Goal: Information Seeking & Learning: Find specific fact

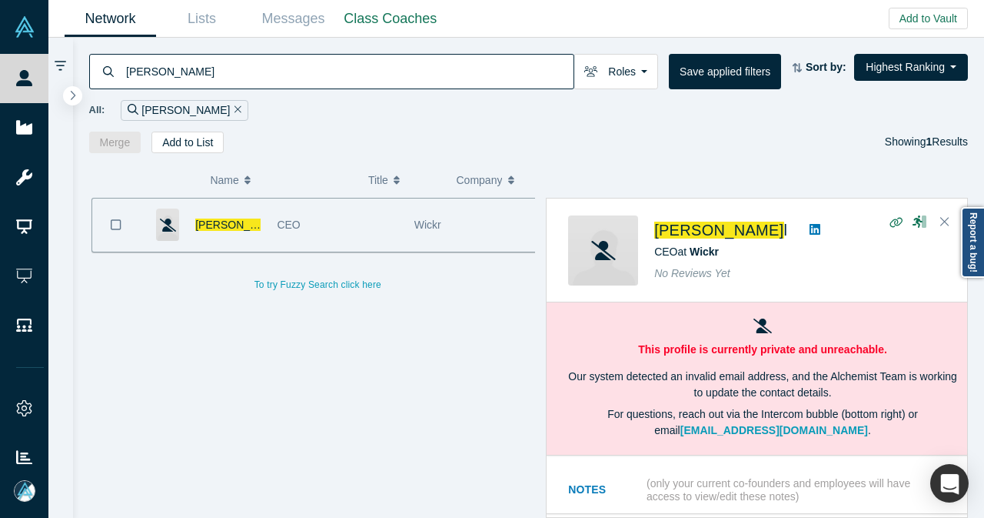
click at [111, 88] on div "[PERSON_NAME]" at bounding box center [331, 71] width 485 height 35
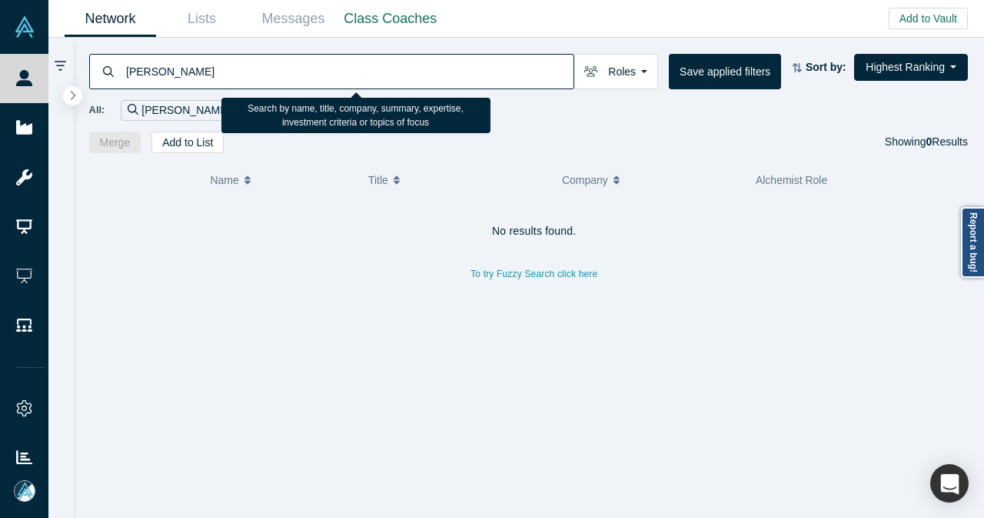
drag, startPoint x: 219, startPoint y: 69, endPoint x: 65, endPoint y: 79, distance: 154.9
click at [65, 79] on div "[PERSON_NAME] Roles Founders Faculty Mentors Alumni Mentor Angels VCs Corporate…" at bounding box center [516, 278] width 936 height 480
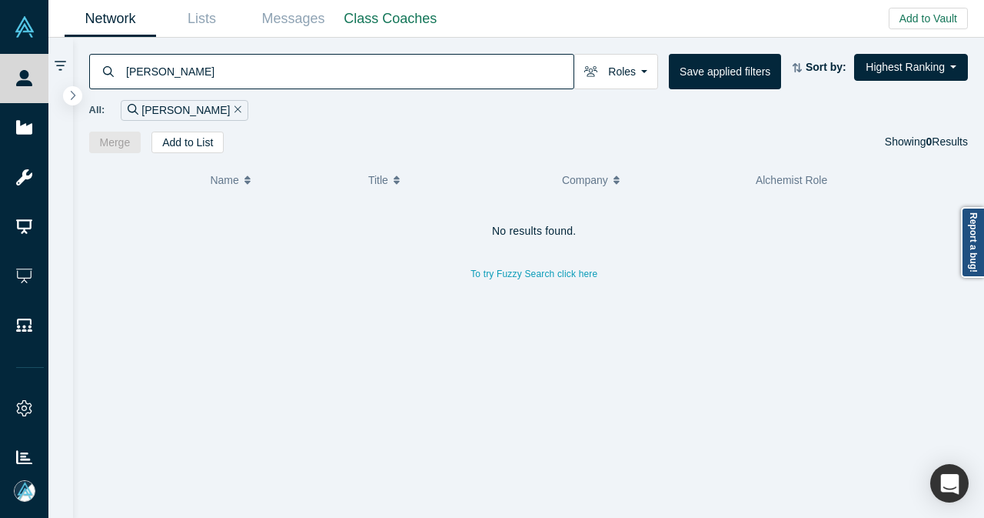
paste input "[EMAIL_ADDRESS][PERSON_NAME][DOMAIN_NAME]"
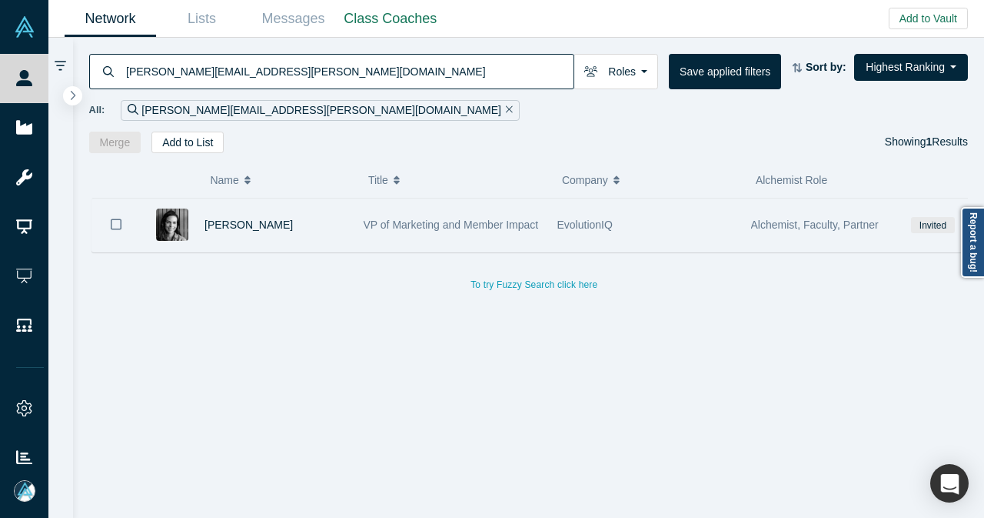
click at [328, 229] on div "[PERSON_NAME]" at bounding box center [276, 224] width 143 height 53
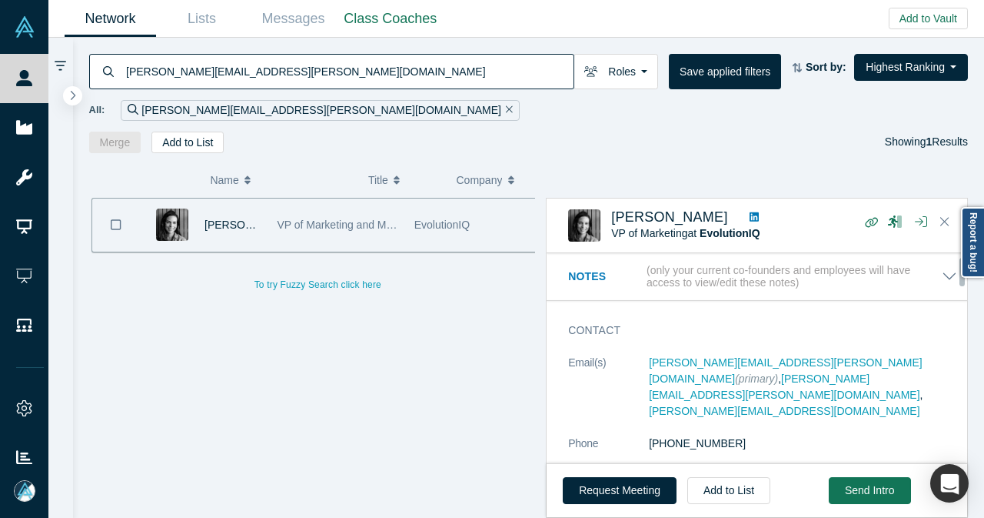
scroll to position [77, 0]
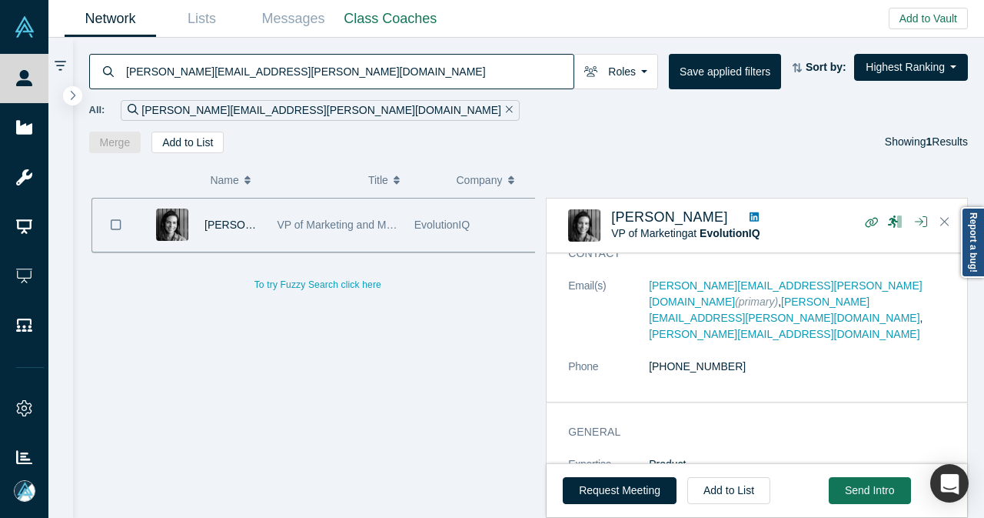
drag, startPoint x: 335, startPoint y: 83, endPoint x: 101, endPoint y: 72, distance: 234.0
click at [101, 72] on div "[PERSON_NAME][EMAIL_ADDRESS][PERSON_NAME][DOMAIN_NAME]" at bounding box center [331, 71] width 485 height 35
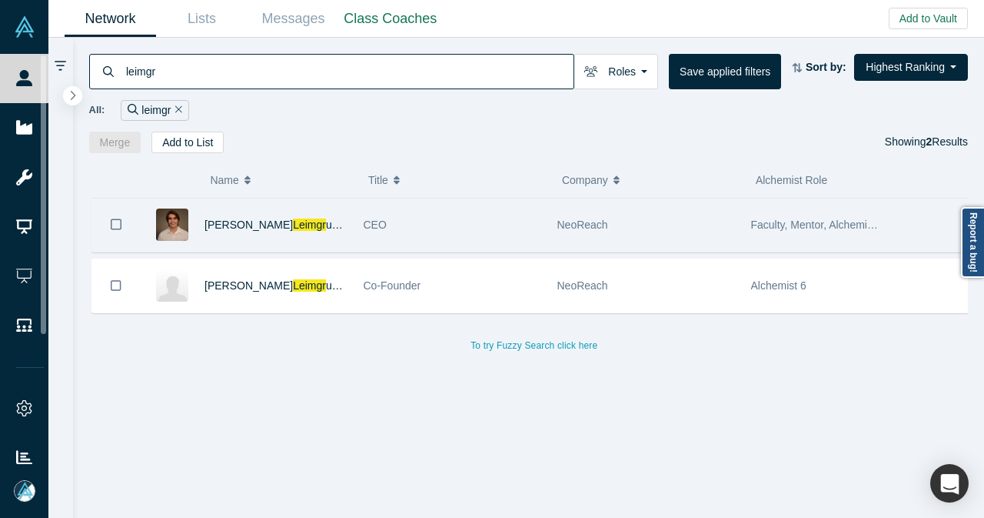
click at [338, 238] on div "[PERSON_NAME] uber" at bounding box center [276, 224] width 143 height 53
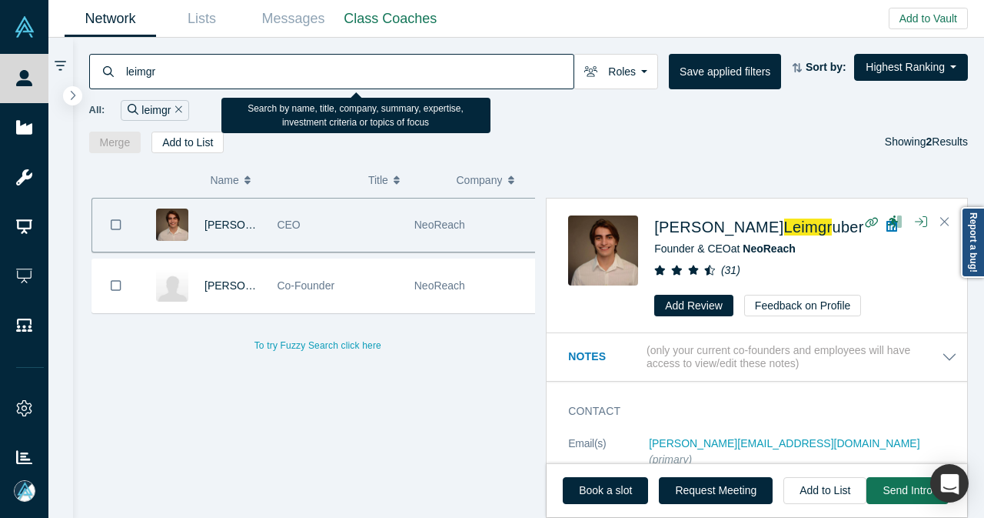
drag, startPoint x: 343, startPoint y: 70, endPoint x: 120, endPoint y: 81, distance: 223.3
click at [120, 81] on div "leimgr" at bounding box center [331, 71] width 485 height 35
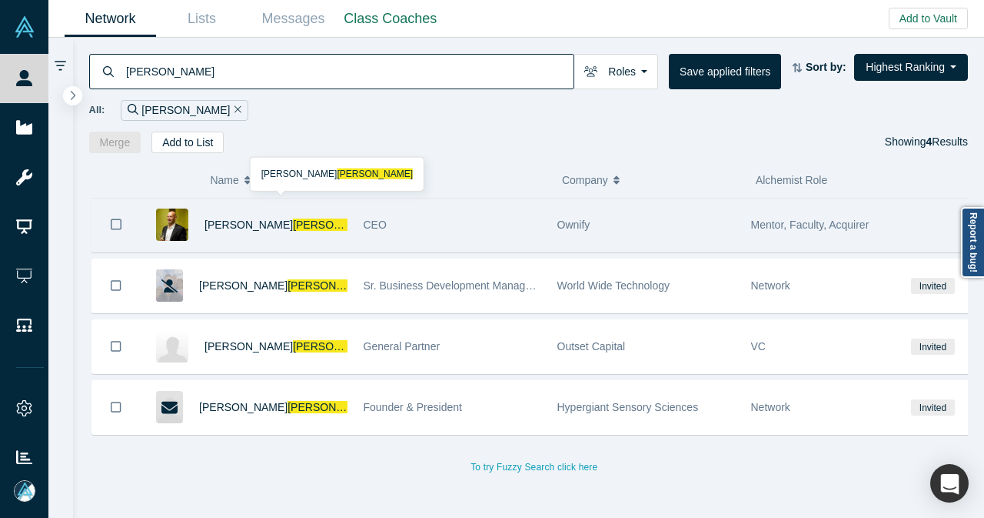
click at [291, 224] on div "[PERSON_NAME]" at bounding box center [276, 224] width 143 height 53
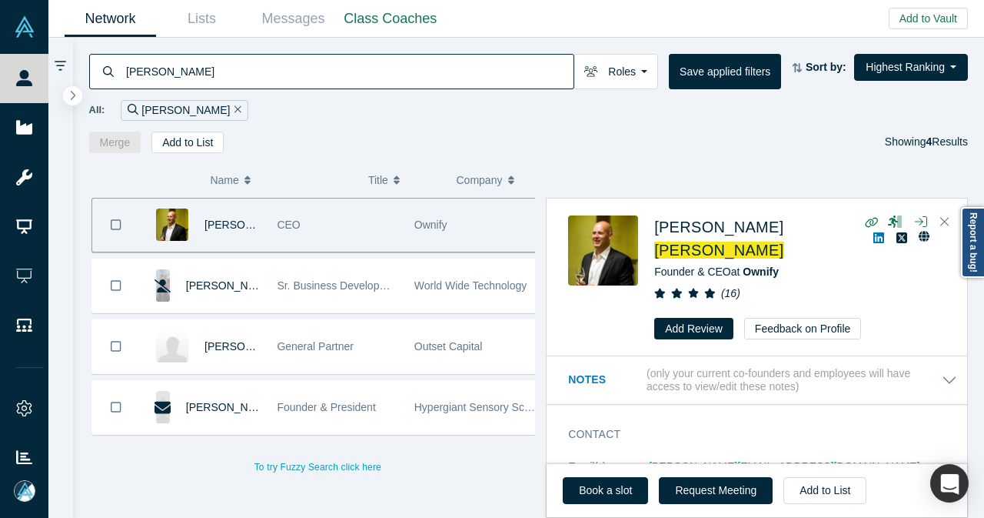
drag, startPoint x: 214, startPoint y: 81, endPoint x: 112, endPoint y: 81, distance: 101.5
click at [112, 81] on div "[PERSON_NAME]" at bounding box center [331, 71] width 485 height 35
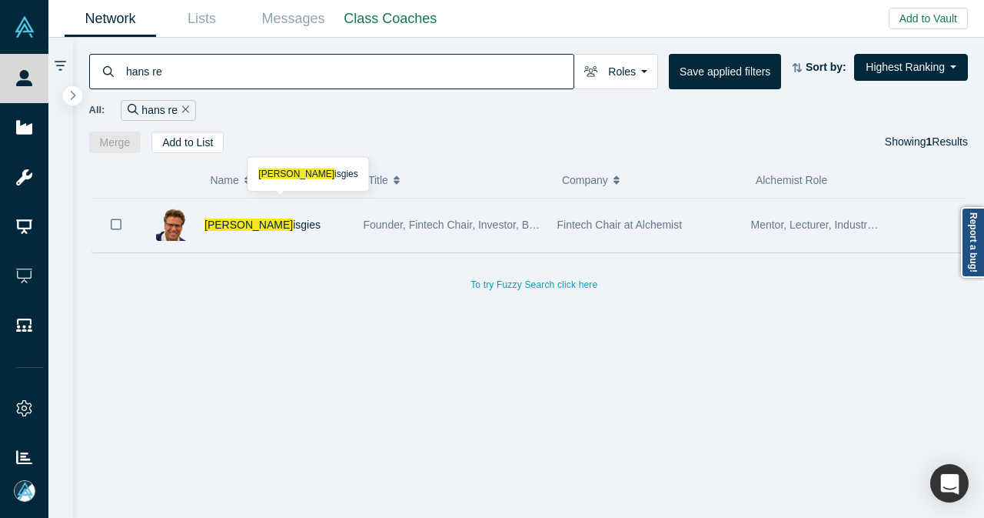
click at [291, 231] on div "[PERSON_NAME] isgies" at bounding box center [276, 224] width 143 height 53
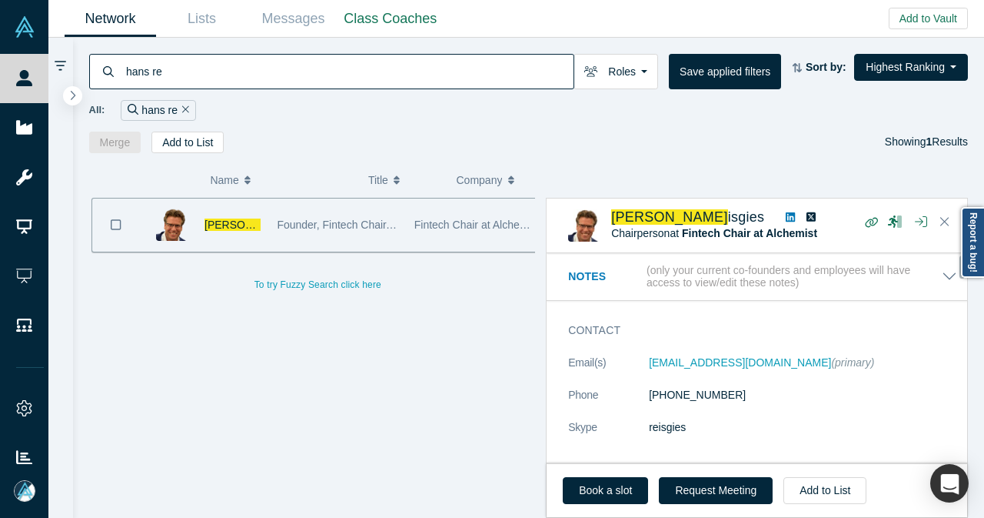
scroll to position [77, 0]
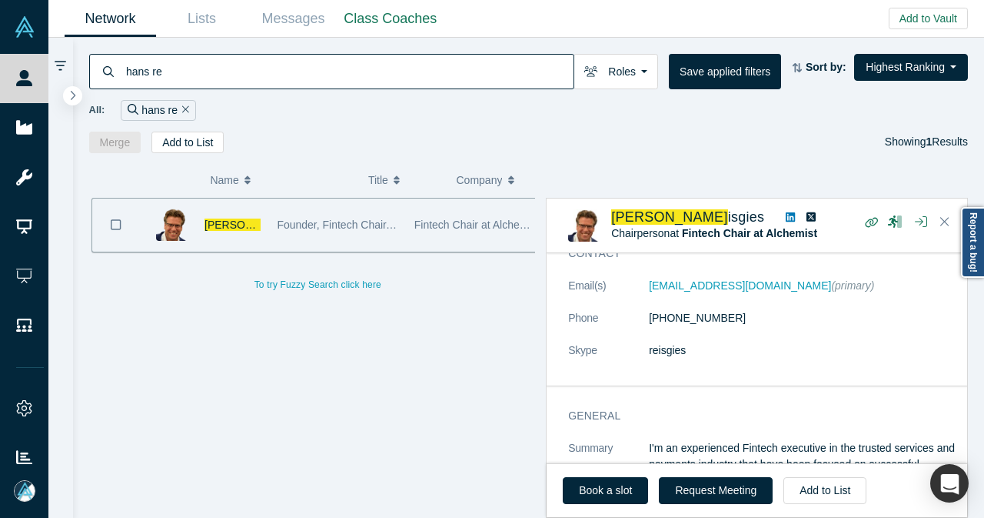
drag, startPoint x: 194, startPoint y: 78, endPoint x: 100, endPoint y: 77, distance: 93.8
click at [100, 77] on div "hans re" at bounding box center [331, 71] width 485 height 35
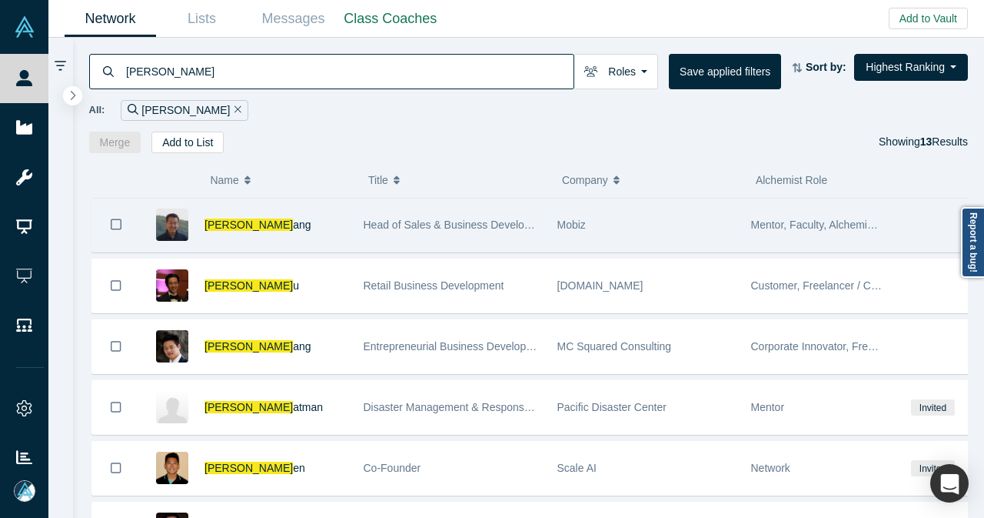
click at [306, 215] on div "[PERSON_NAME] ang" at bounding box center [276, 224] width 143 height 53
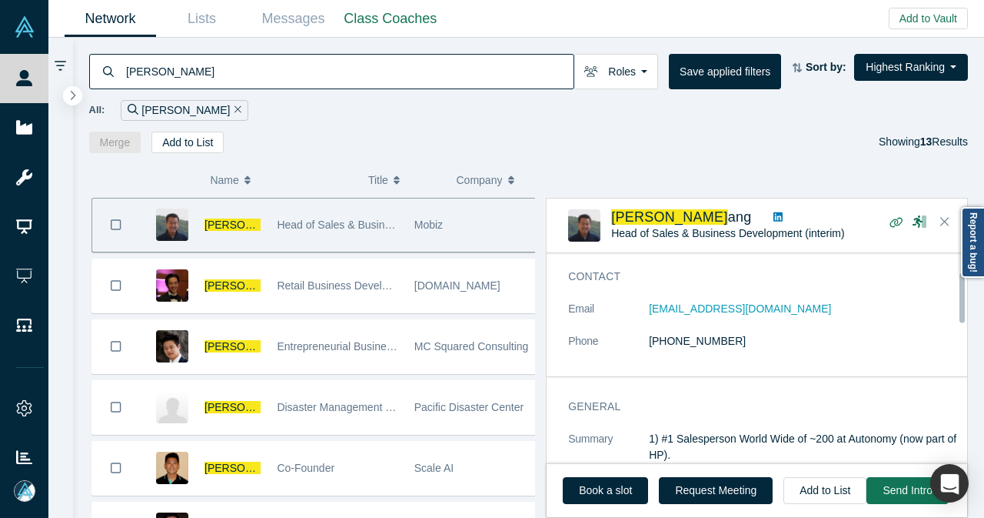
scroll to position [77, 0]
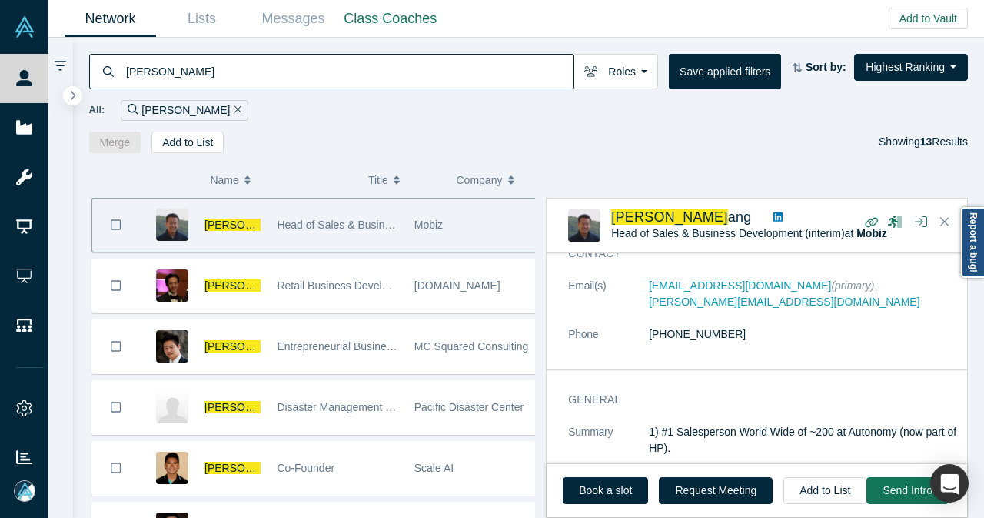
drag, startPoint x: 288, startPoint y: 82, endPoint x: 106, endPoint y: 92, distance: 181.7
click at [106, 92] on div "[PERSON_NAME] Roles Founders Faculty Mentors Alumni Mentor Angels VCs Corporate…" at bounding box center [529, 95] width 912 height 115
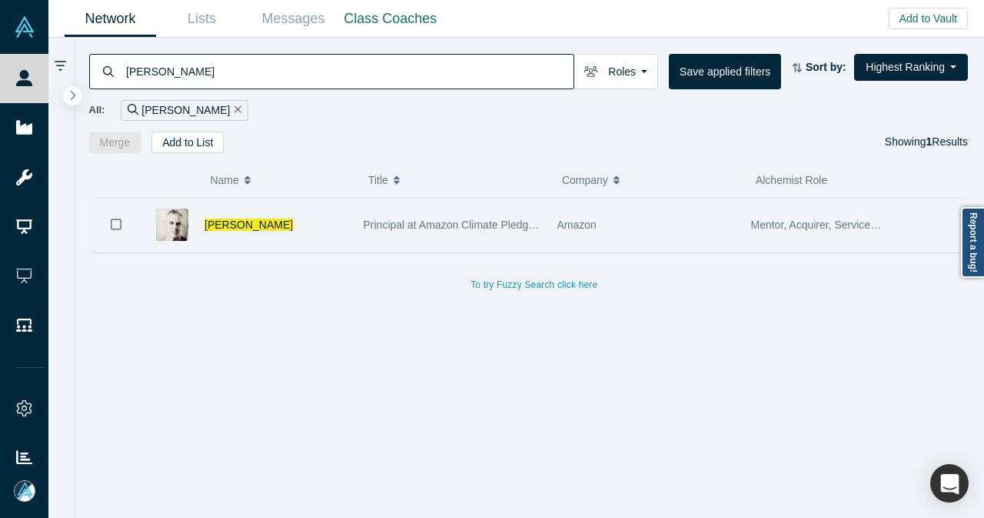
click at [318, 238] on div "[PERSON_NAME]" at bounding box center [276, 224] width 143 height 53
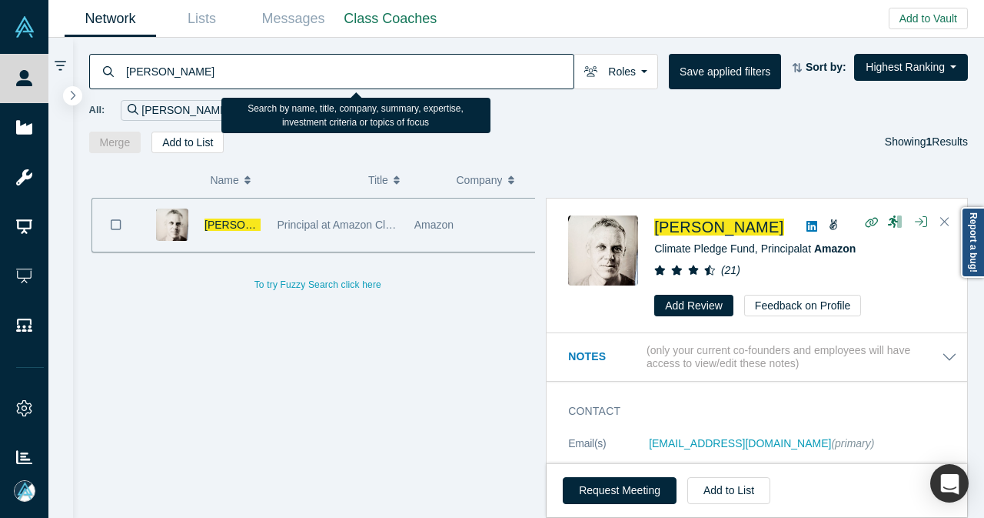
drag, startPoint x: 463, startPoint y: 73, endPoint x: 113, endPoint y: 90, distance: 350.3
click at [113, 90] on div "[PERSON_NAME] Roles Founders Faculty Mentors Alumni Mentor Angels VCs Corporate…" at bounding box center [529, 95] width 912 height 115
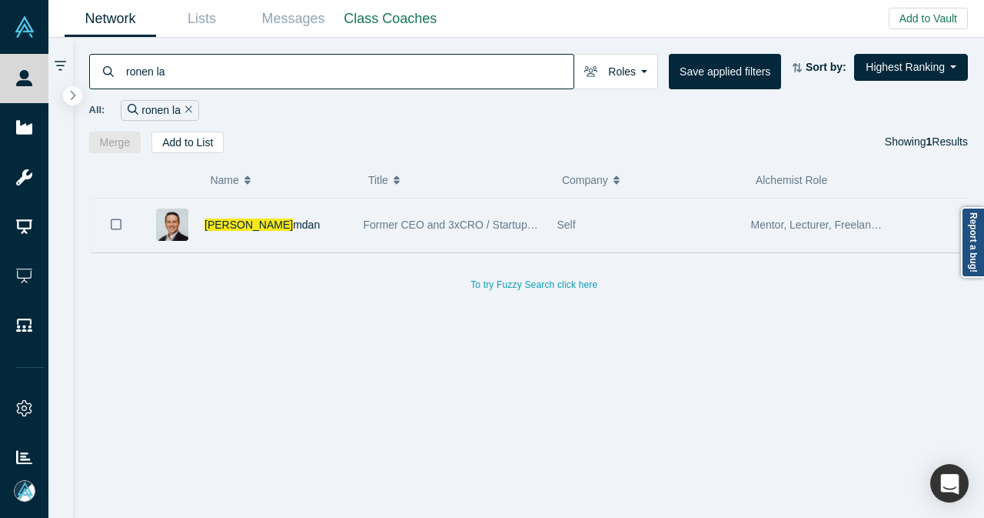
type input "ronen la"
click at [325, 244] on div "[PERSON_NAME]" at bounding box center [276, 224] width 143 height 53
